Goal: Check status

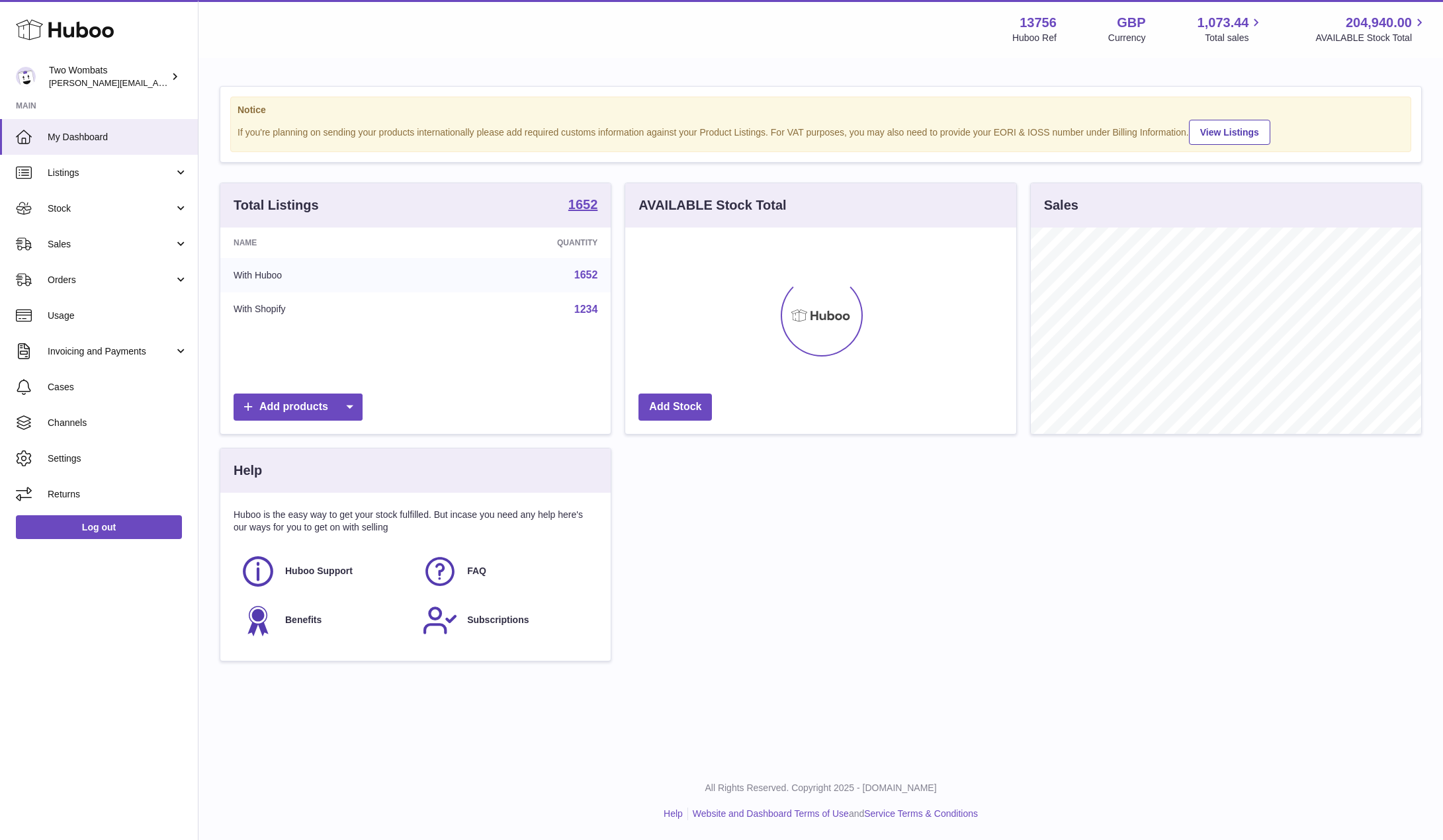
scroll to position [206, 391]
